Goal: Task Accomplishment & Management: Manage account settings

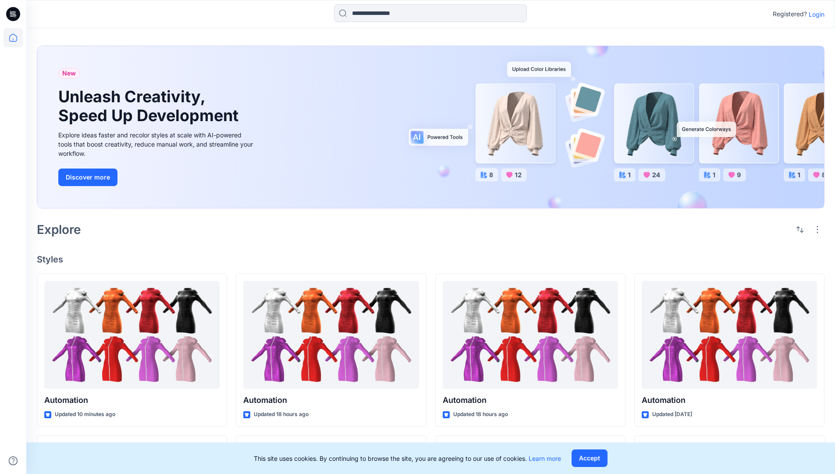
click at [815, 14] on p "Login" at bounding box center [817, 14] width 16 height 9
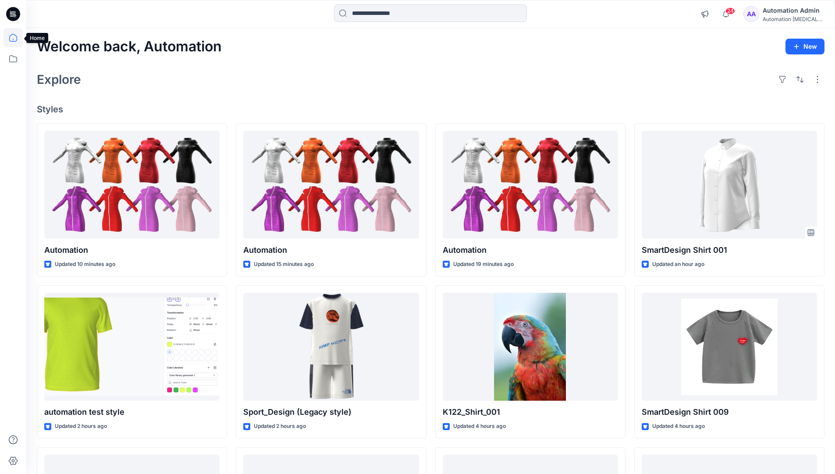
click at [17, 38] on icon at bounding box center [13, 38] width 8 height 8
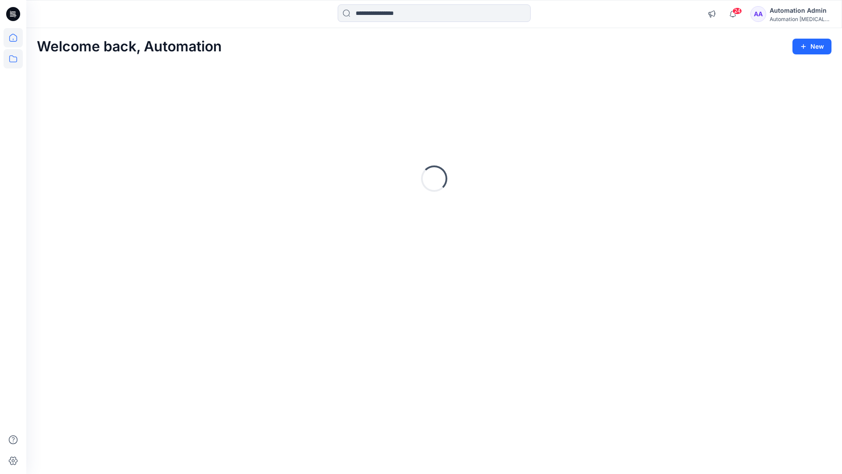
click at [15, 58] on icon at bounding box center [13, 58] width 19 height 19
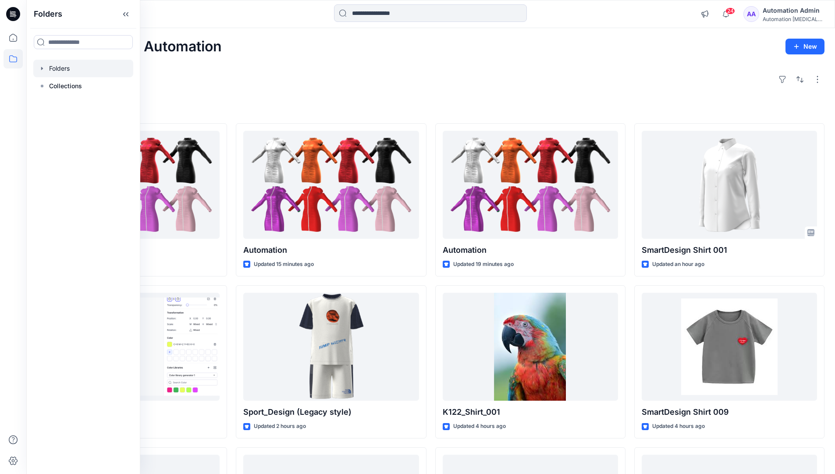
click at [64, 67] on div at bounding box center [83, 69] width 100 height 18
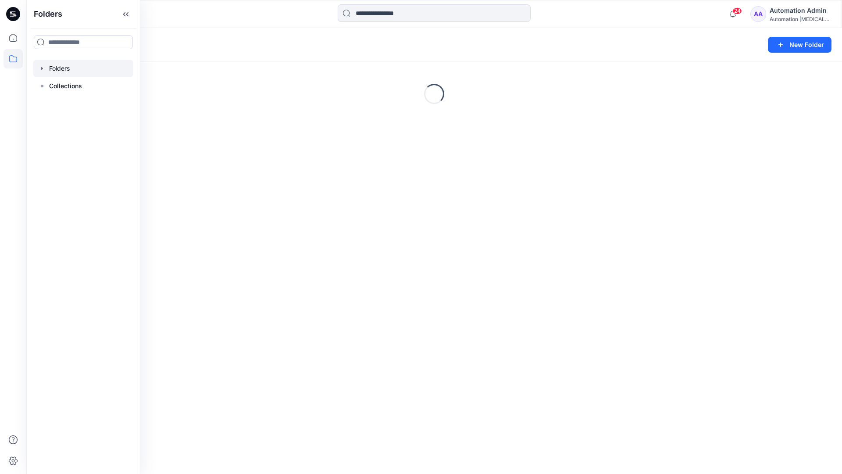
click at [365, 284] on div "Folders New Folder Loading..." at bounding box center [434, 251] width 816 height 446
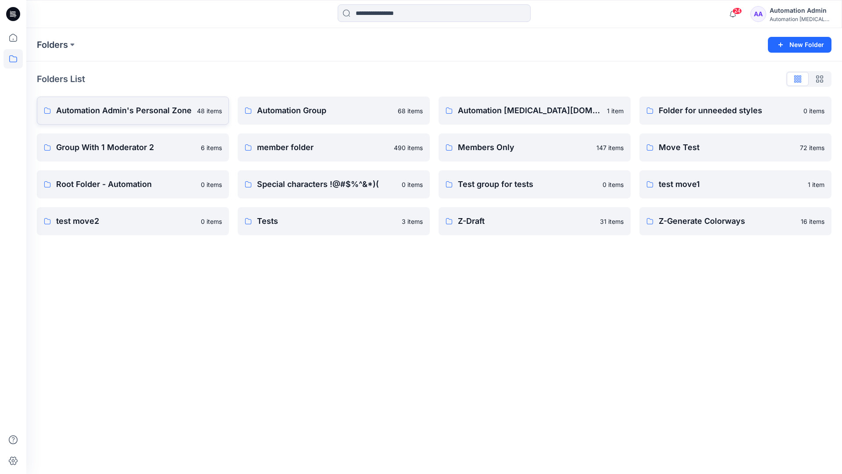
click at [149, 114] on p "Automation Admin's Personal Zone" at bounding box center [124, 110] width 136 height 12
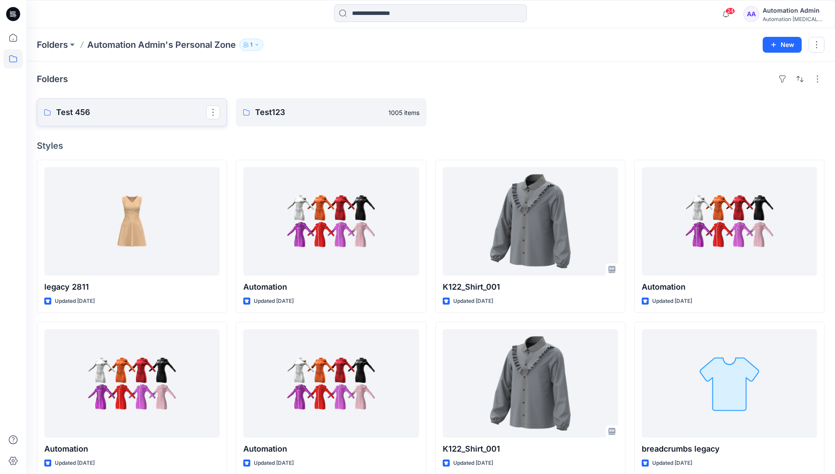
click at [127, 119] on link "Test 456" at bounding box center [132, 112] width 190 height 28
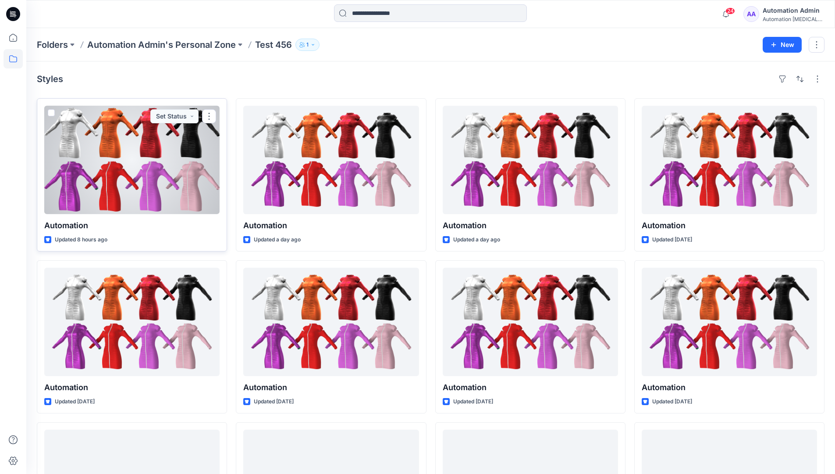
click at [52, 113] on span at bounding box center [51, 112] width 7 height 7
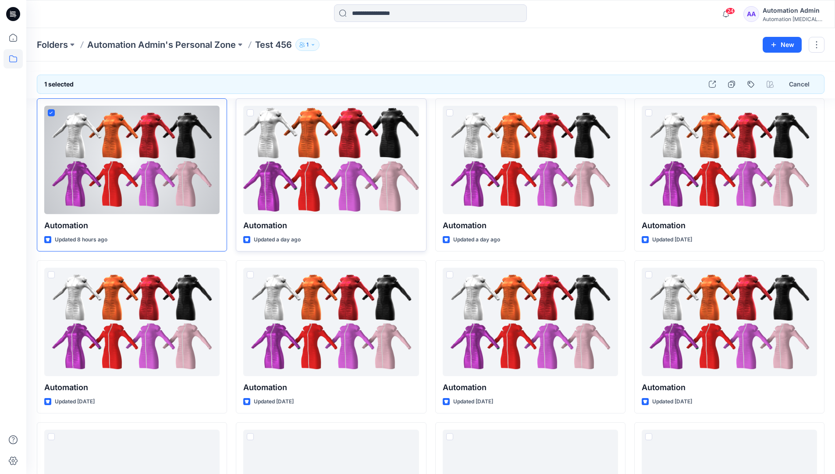
click at [250, 112] on span at bounding box center [250, 112] width 7 height 7
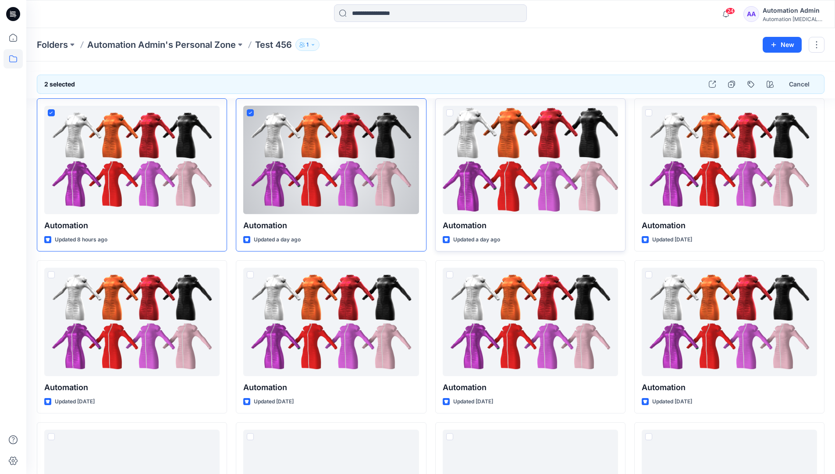
click at [450, 114] on span at bounding box center [449, 112] width 7 height 7
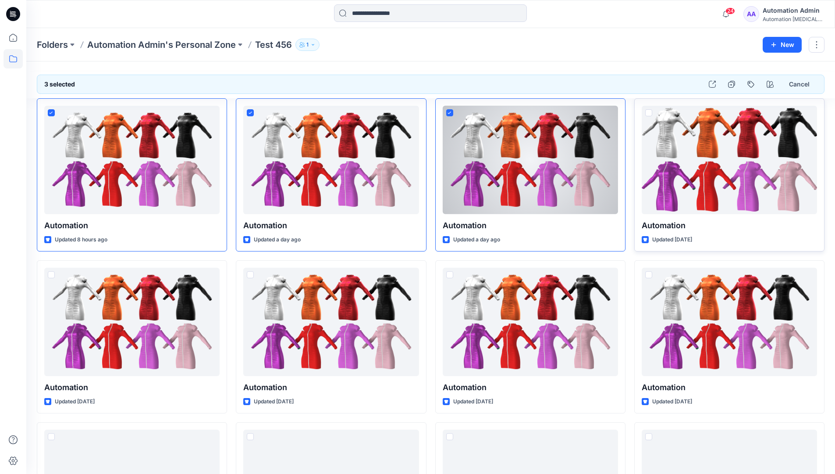
click at [651, 111] on span at bounding box center [649, 112] width 7 height 7
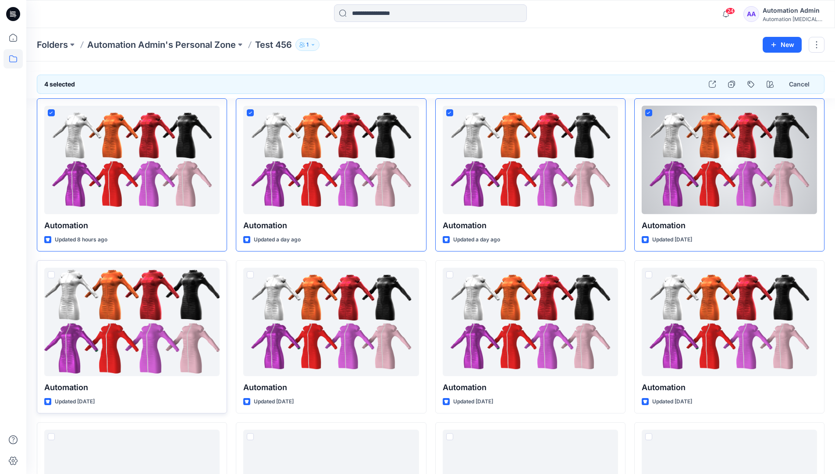
click at [52, 277] on span at bounding box center [51, 274] width 7 height 7
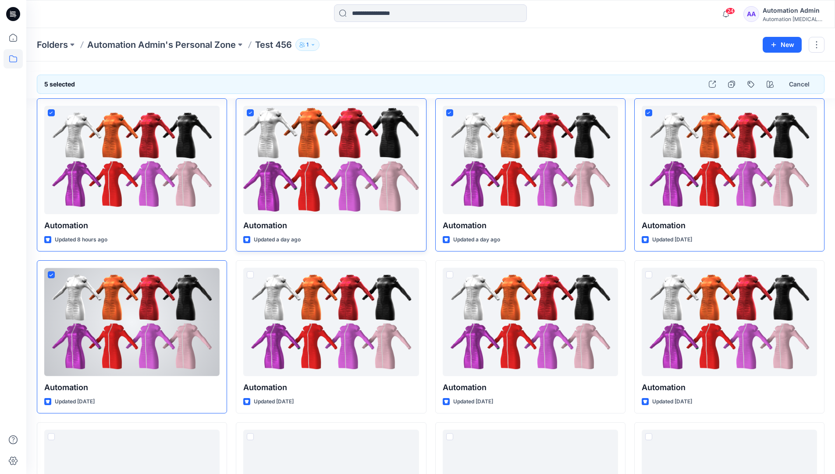
click at [251, 112] on icon at bounding box center [251, 112] width 4 height 3
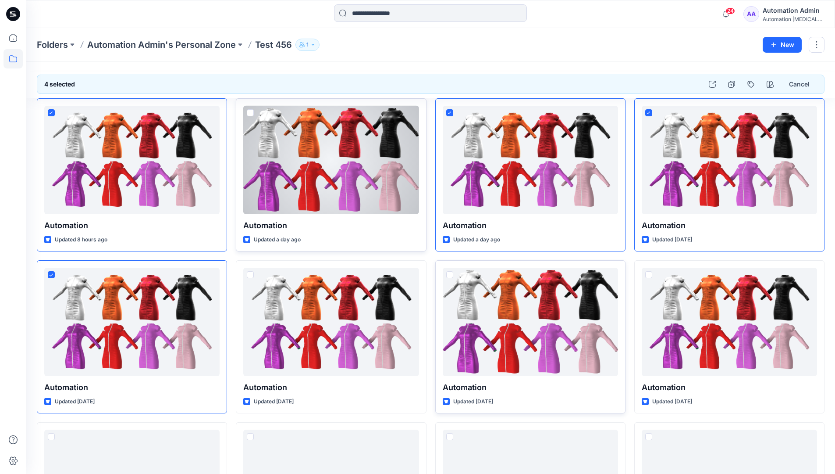
click at [450, 277] on span at bounding box center [449, 274] width 7 height 7
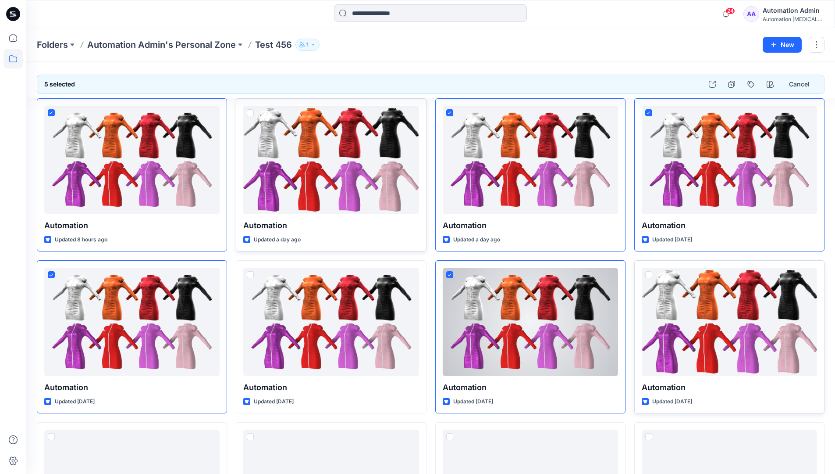
click at [650, 275] on span at bounding box center [649, 274] width 7 height 7
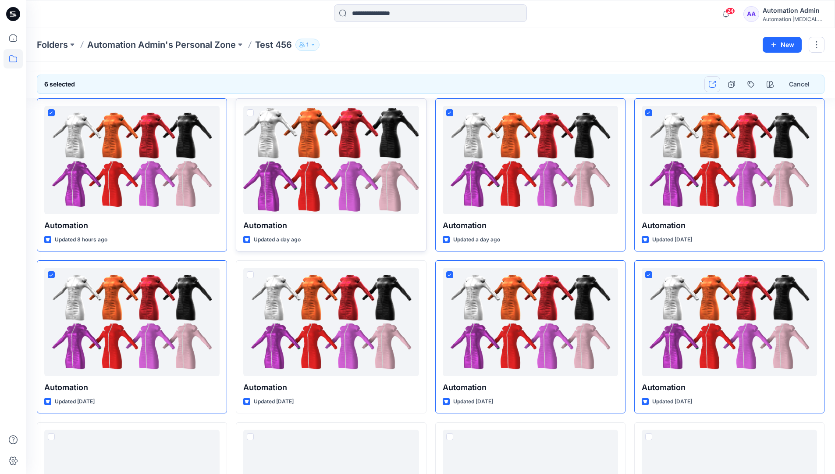
click at [714, 86] on icon "button" at bounding box center [712, 84] width 7 height 7
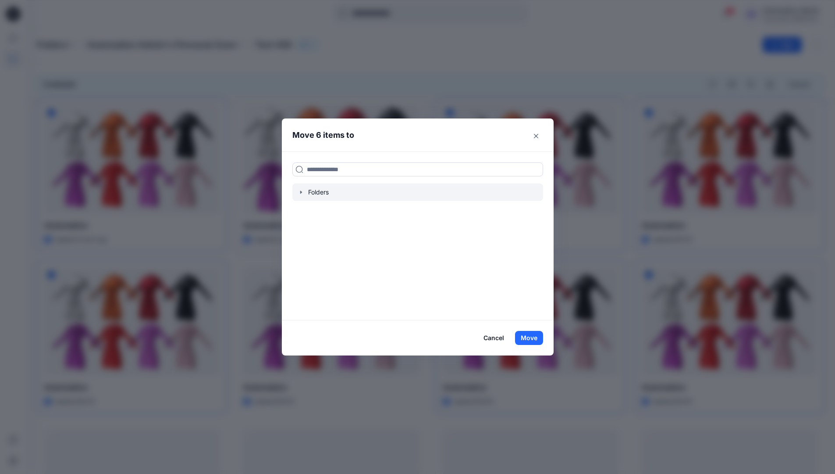
click at [304, 194] on icon "button" at bounding box center [301, 192] width 7 height 7
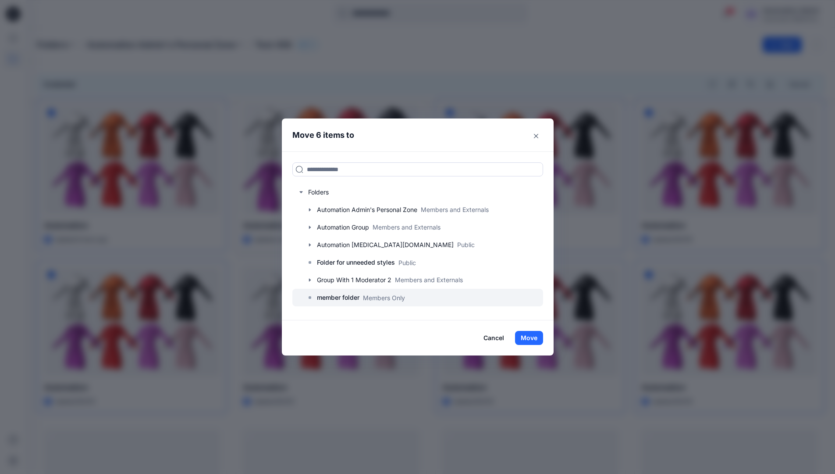
click at [344, 295] on p "member folder" at bounding box center [338, 297] width 43 height 11
click at [529, 335] on button "Move" at bounding box center [529, 338] width 28 height 14
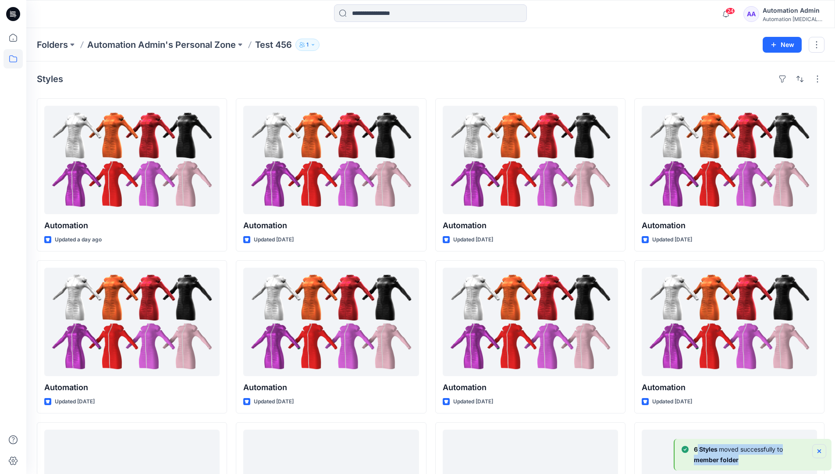
drag, startPoint x: 529, startPoint y: 335, endPoint x: 819, endPoint y: 450, distance: 311.7
click at [819, 450] on div "6 Styles moved successfully to member folder" at bounding box center [754, 454] width 145 height 21
click at [819, 450] on icon "Notifications-bottom-right" at bounding box center [820, 451] width 4 height 4
click at [53, 44] on p "Folders" at bounding box center [52, 45] width 31 height 12
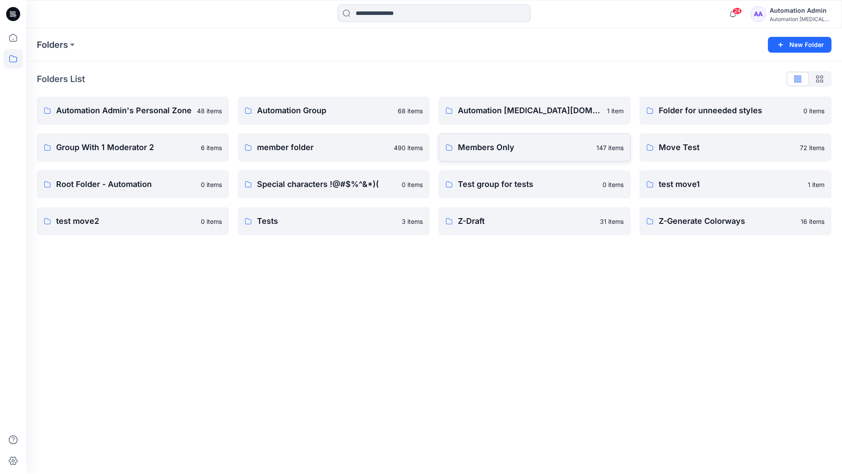
click at [485, 150] on p "Members Only" at bounding box center [524, 147] width 133 height 12
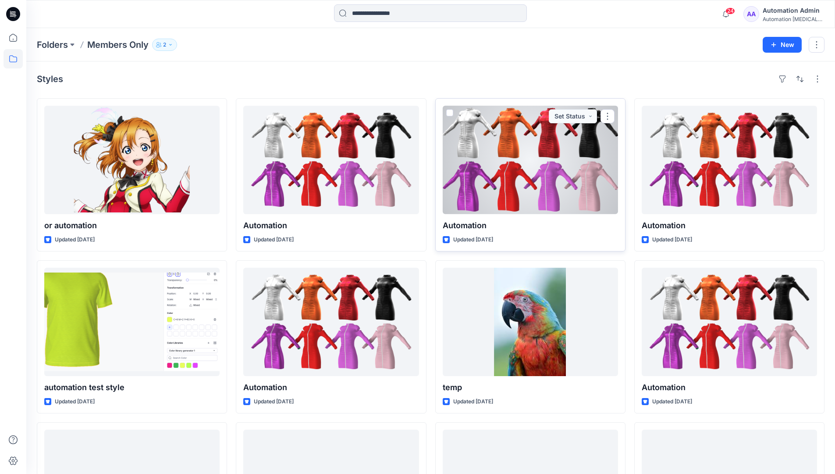
click at [449, 115] on span at bounding box center [449, 112] width 7 height 7
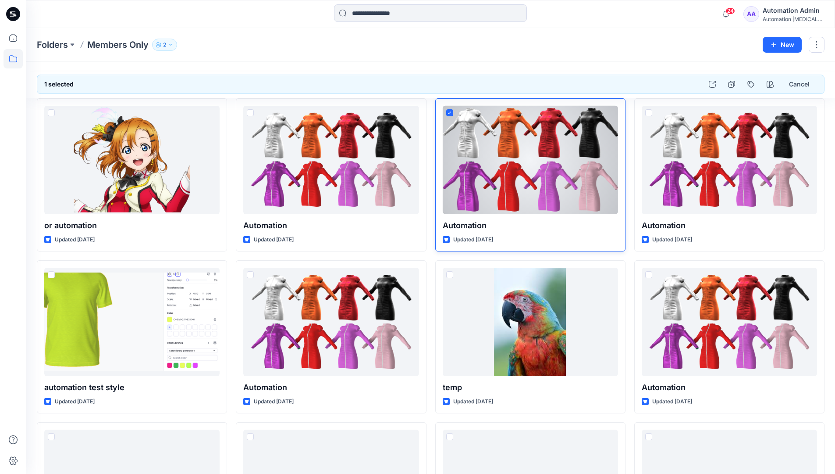
click at [452, 116] on span at bounding box center [449, 112] width 7 height 7
